Goal: Browse casually

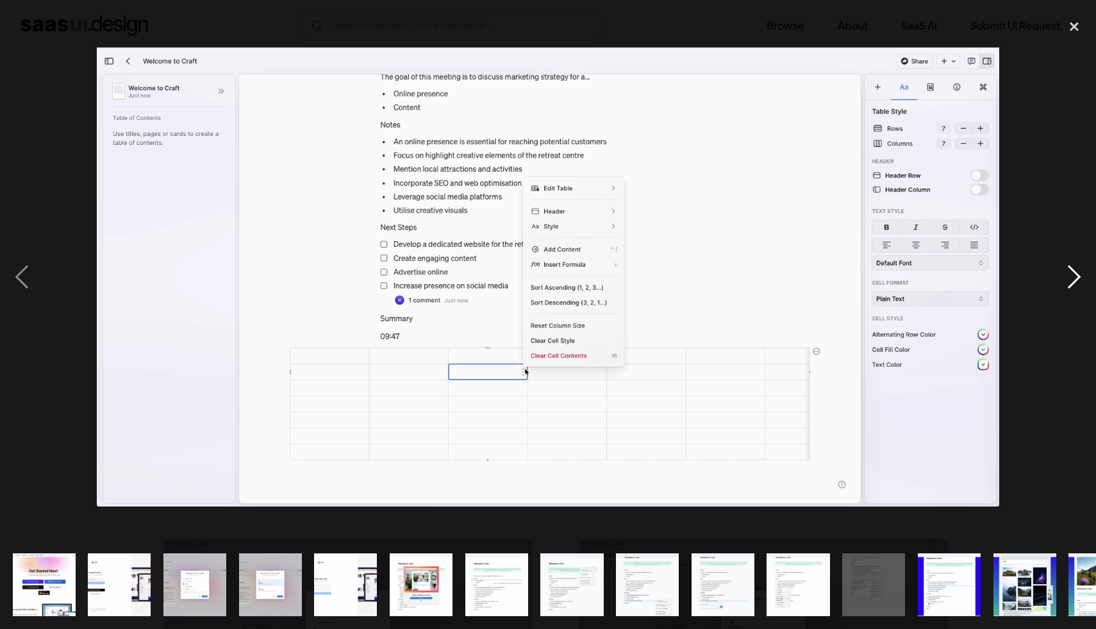
scroll to position [251, 0]
click at [1076, 273] on div "next image" at bounding box center [1074, 277] width 44 height 528
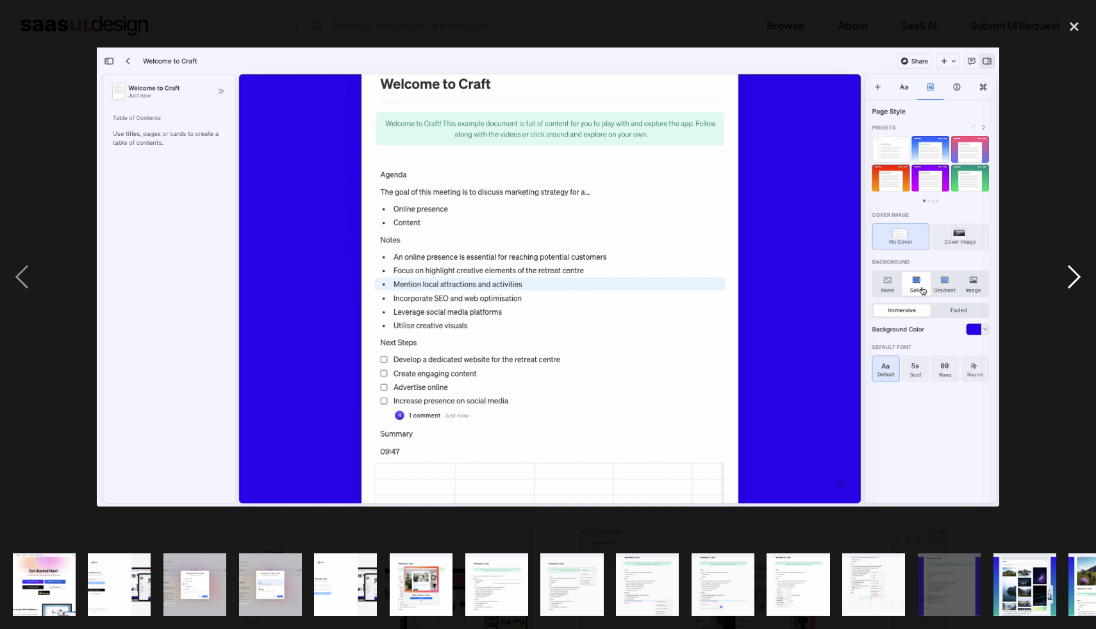
click at [1076, 273] on div "next image" at bounding box center [1074, 277] width 44 height 528
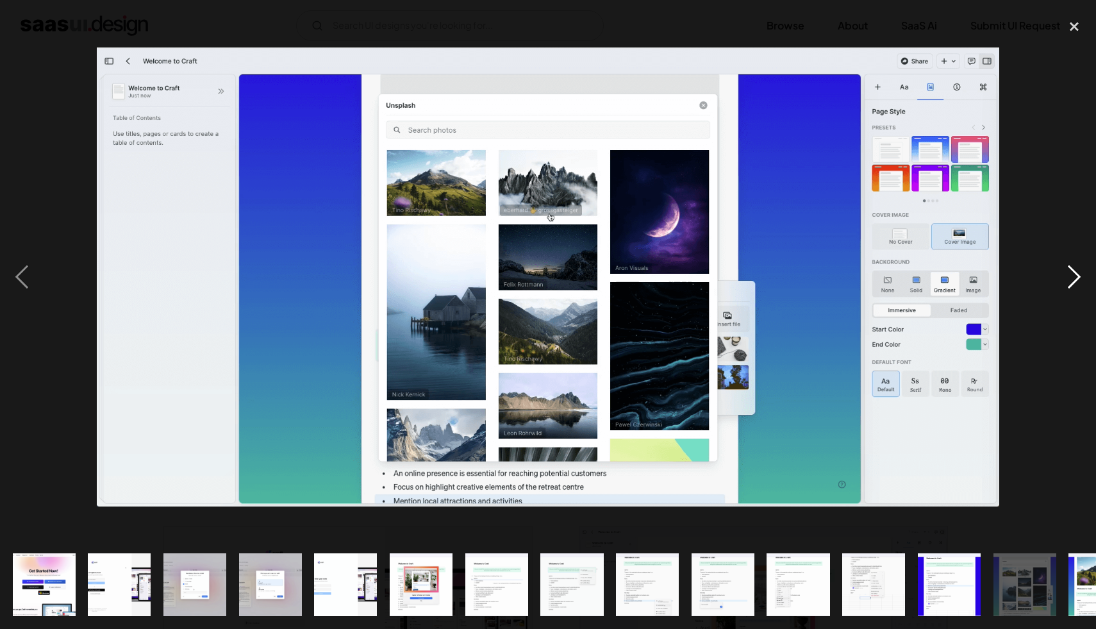
click at [1076, 273] on div "next image" at bounding box center [1074, 277] width 44 height 528
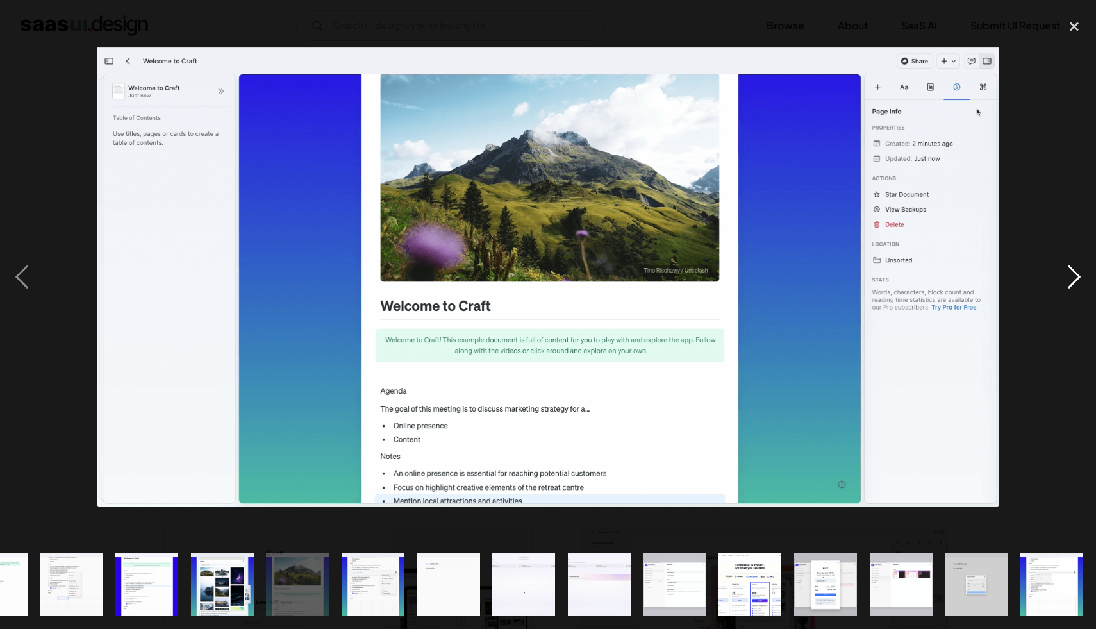
scroll to position [0, 802]
click at [1076, 273] on div "next image" at bounding box center [1074, 277] width 44 height 528
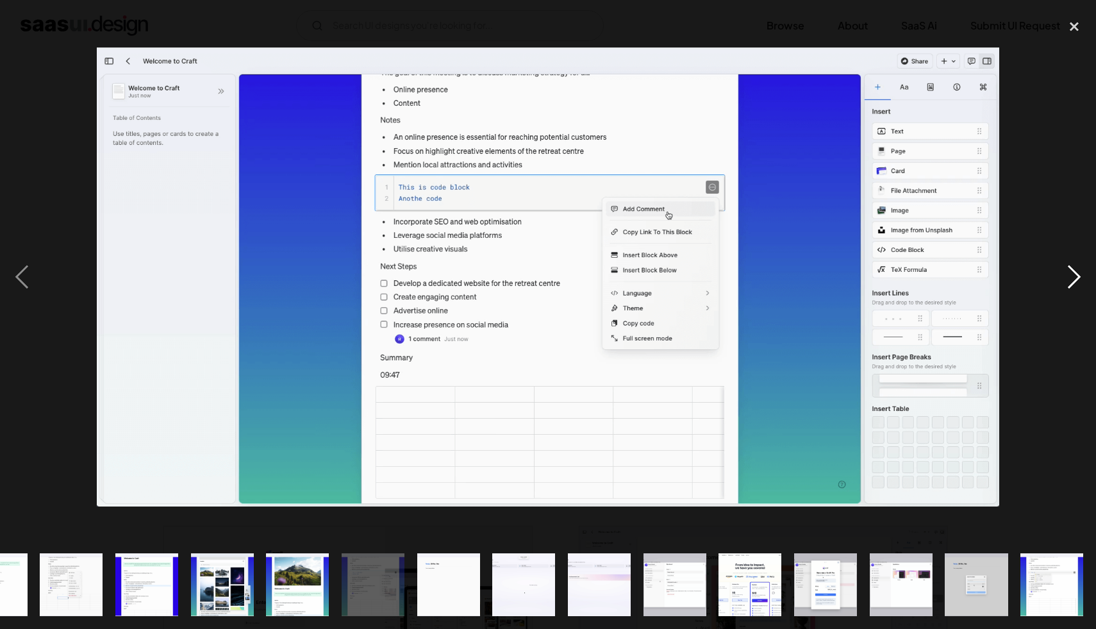
click at [1076, 273] on div "next image" at bounding box center [1074, 277] width 44 height 528
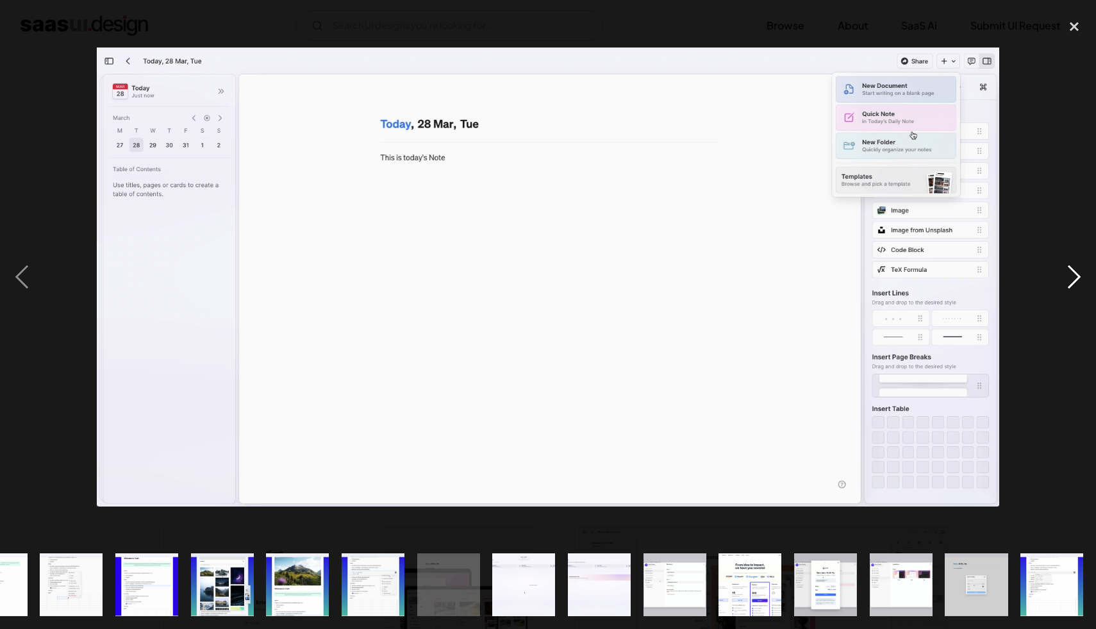
click at [1076, 273] on div "next image" at bounding box center [1074, 277] width 44 height 528
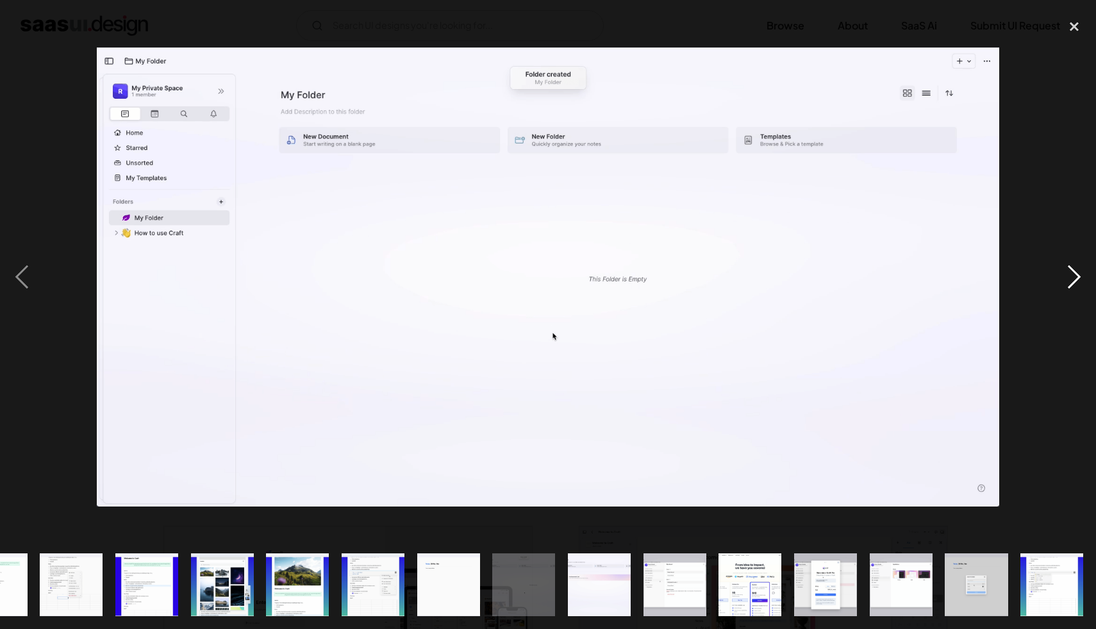
click at [1076, 273] on div "next image" at bounding box center [1074, 277] width 44 height 528
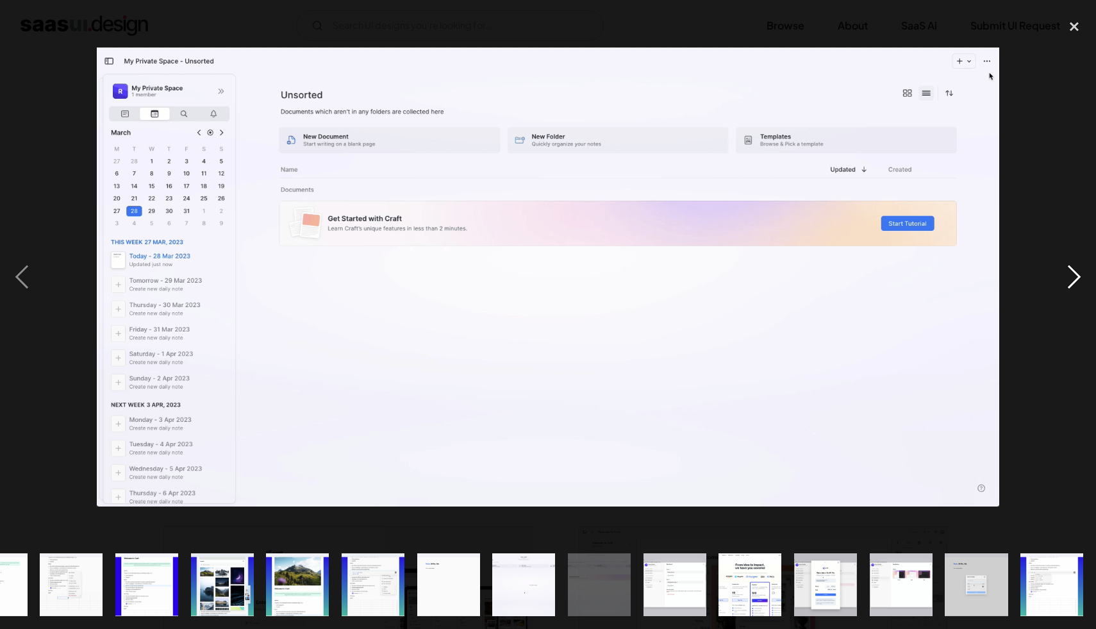
click at [1076, 273] on div "next image" at bounding box center [1074, 277] width 44 height 528
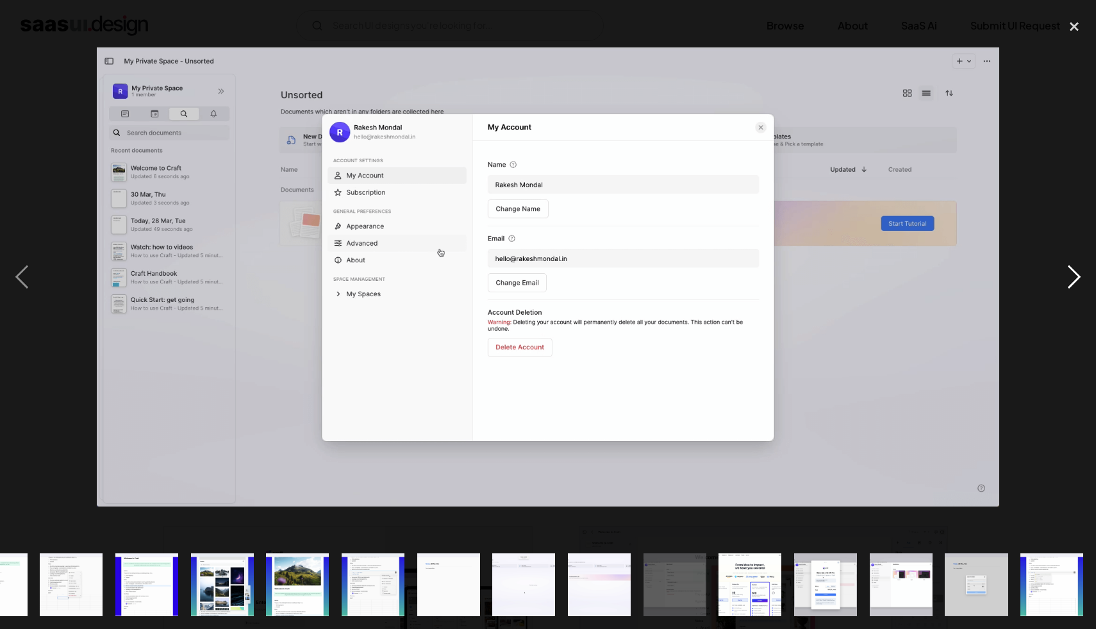
click at [1076, 273] on div "next image" at bounding box center [1074, 277] width 44 height 528
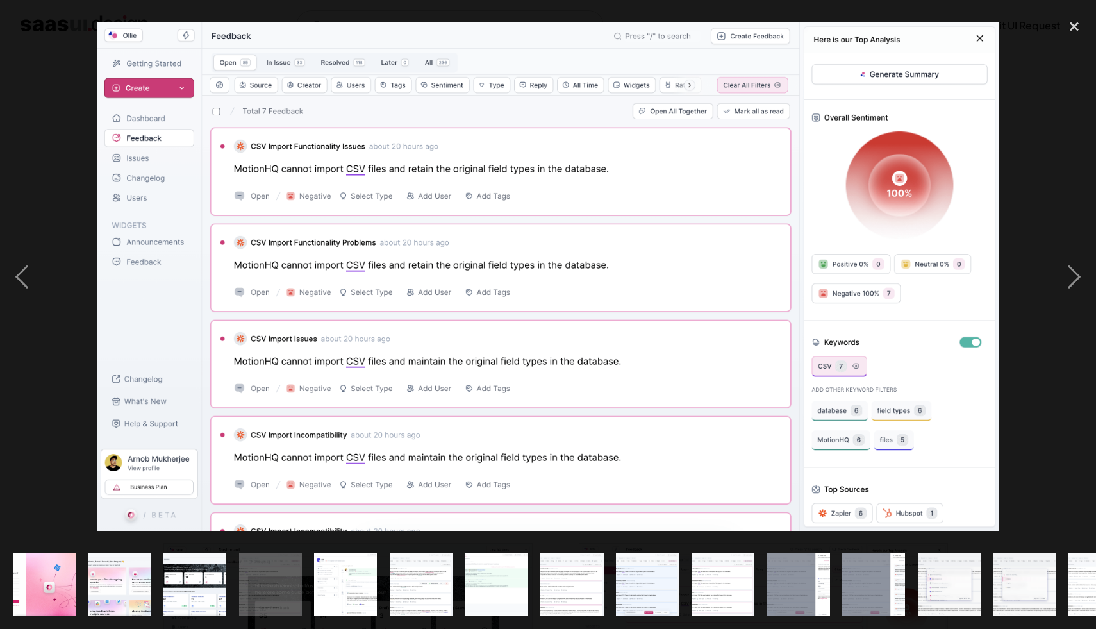
scroll to position [555, 0]
